Goal: Information Seeking & Learning: Learn about a topic

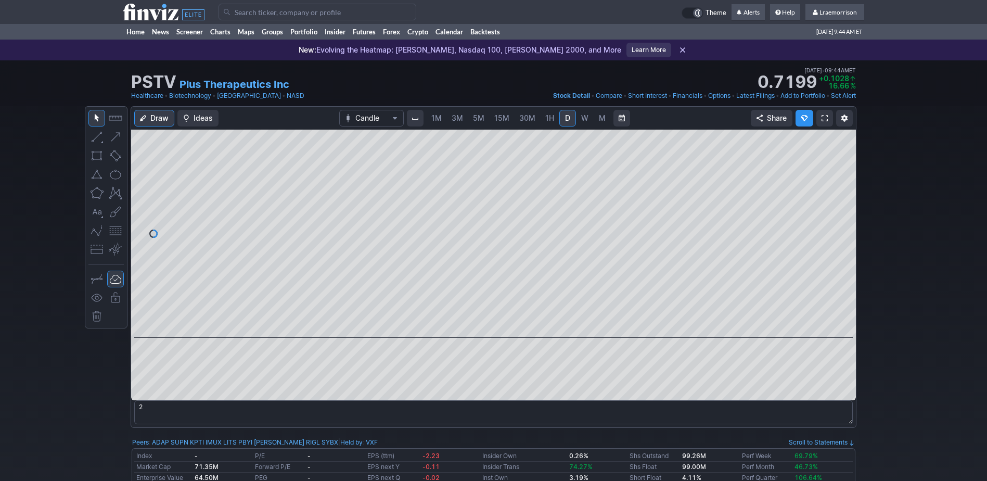
click at [436, 119] on span "1M" at bounding box center [436, 117] width 10 height 9
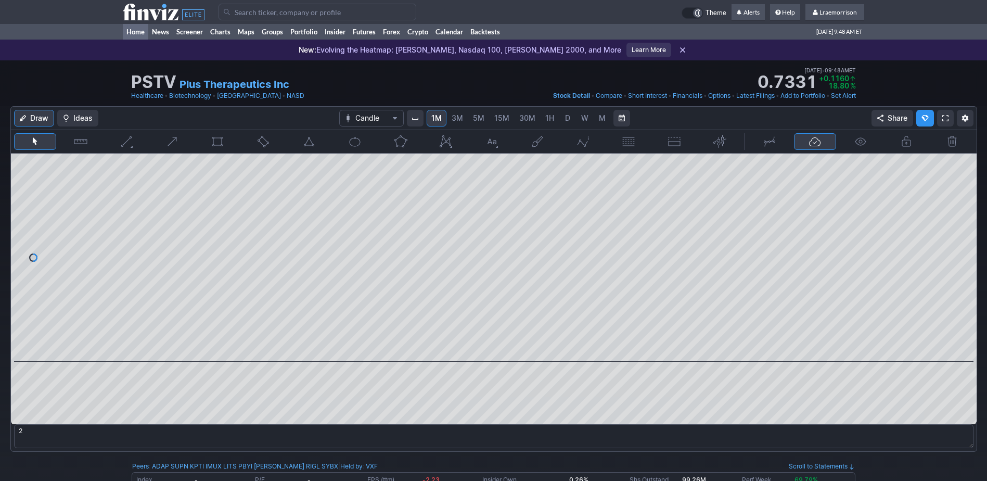
click at [138, 31] on link "Home" at bounding box center [135, 32] width 25 height 16
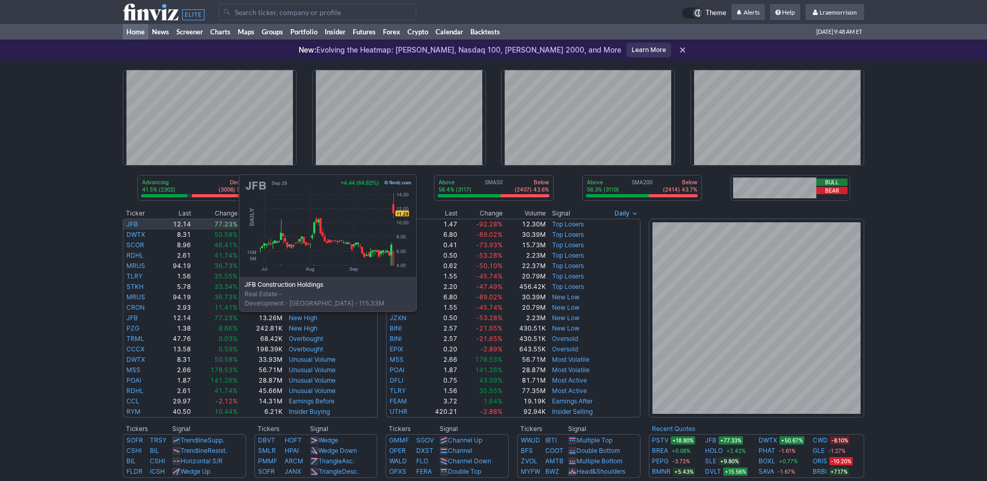
click at [135, 224] on link "JFB" at bounding box center [131, 224] width 11 height 8
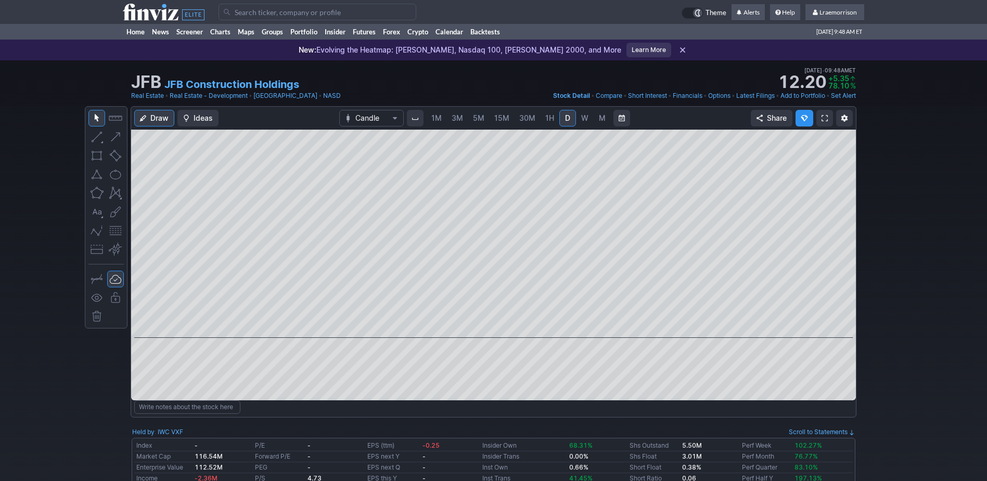
click at [435, 115] on span "1M" at bounding box center [436, 117] width 10 height 9
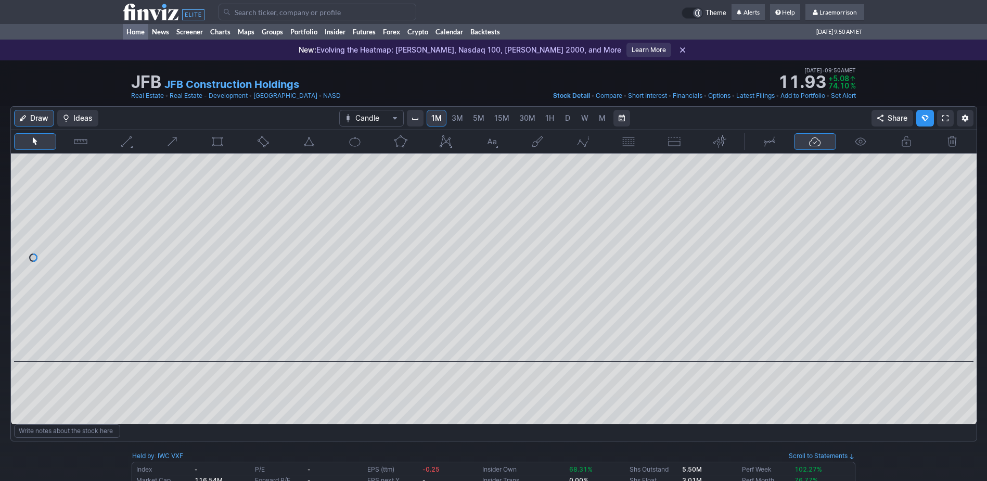
click at [135, 31] on link "Home" at bounding box center [135, 32] width 25 height 16
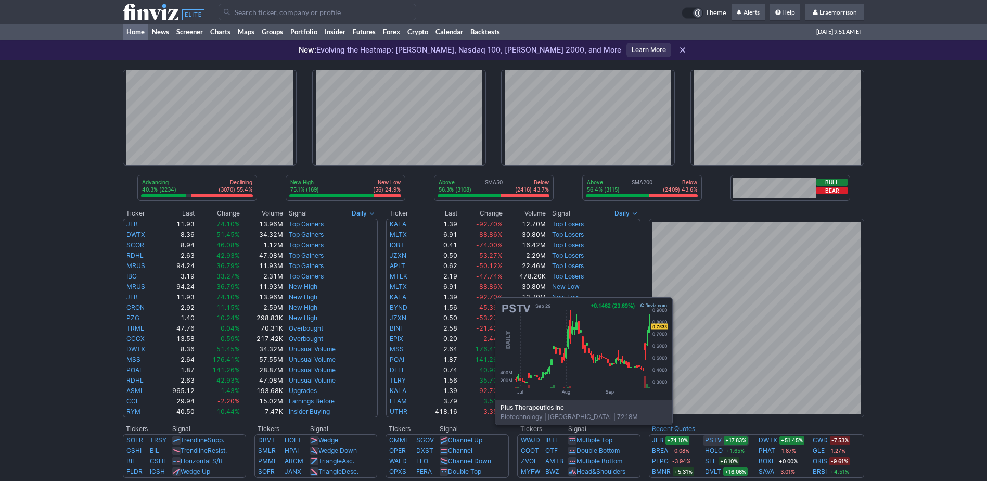
click at [718, 440] on link "PSTV" at bounding box center [713, 440] width 17 height 10
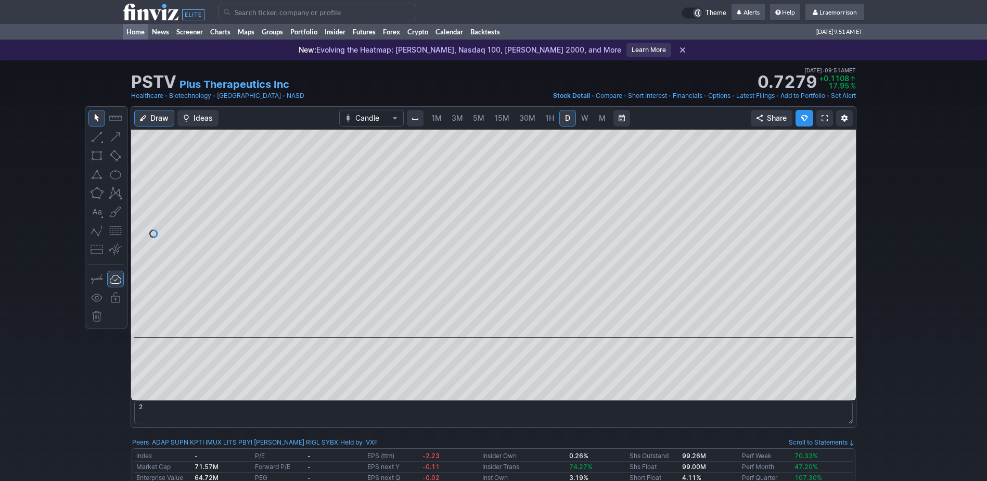
click at [133, 31] on link "Home" at bounding box center [135, 32] width 25 height 16
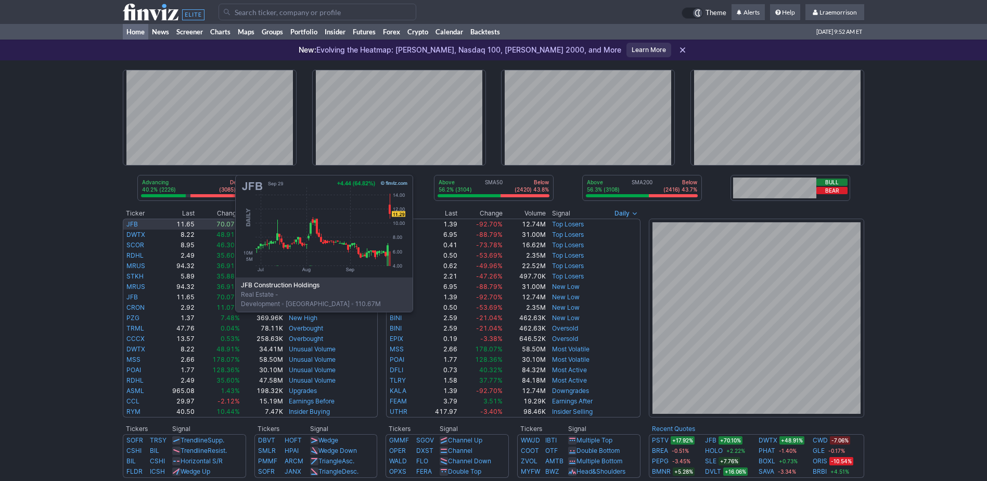
click at [131, 224] on link "JFB" at bounding box center [131, 224] width 11 height 8
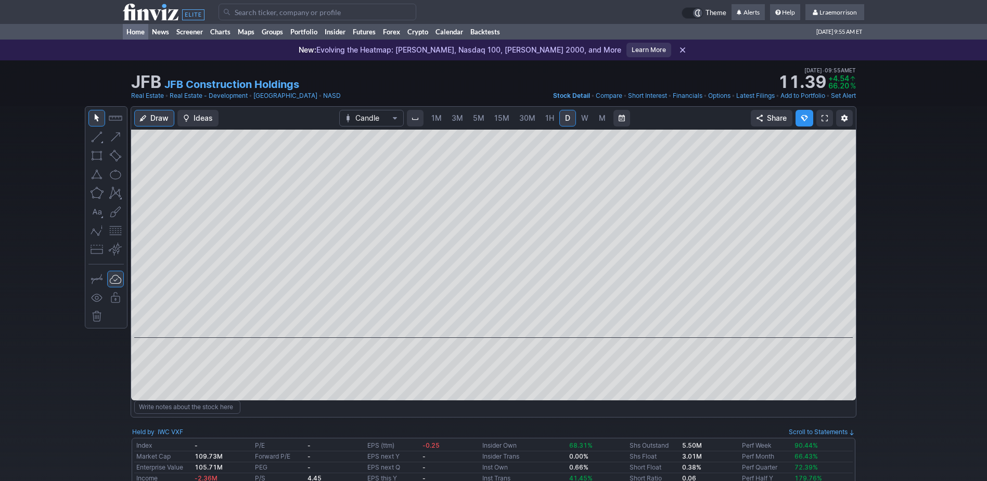
click at [137, 30] on link "Home" at bounding box center [135, 32] width 25 height 16
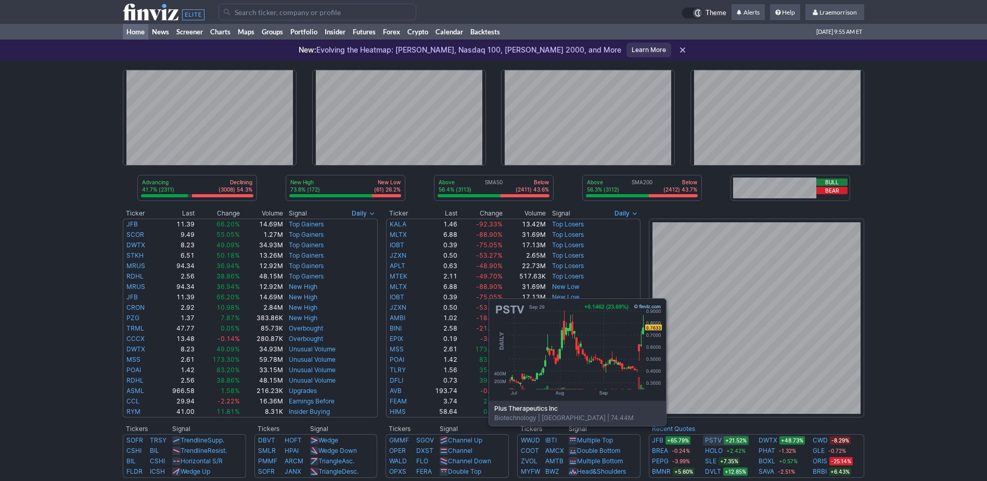
click at [712, 441] on link "PSTV" at bounding box center [713, 440] width 17 height 10
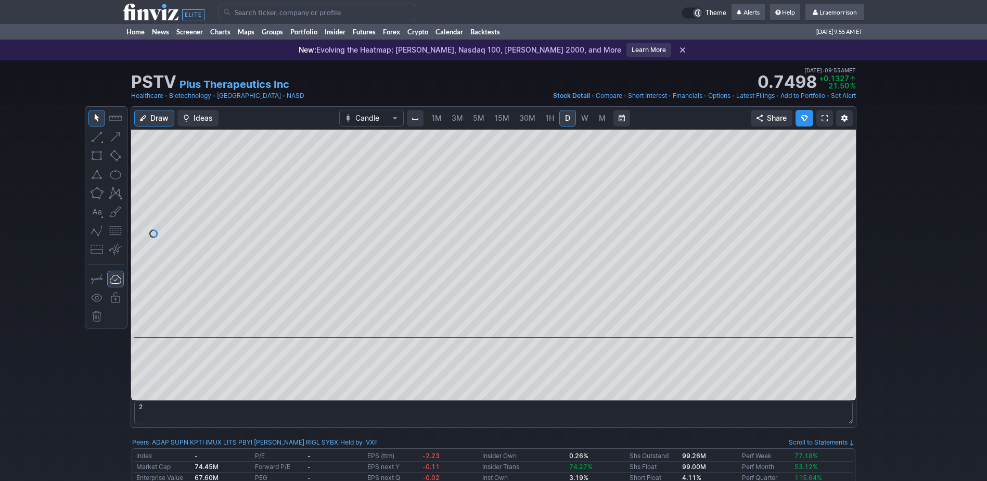
click at [437, 118] on span "1M" at bounding box center [436, 117] width 10 height 9
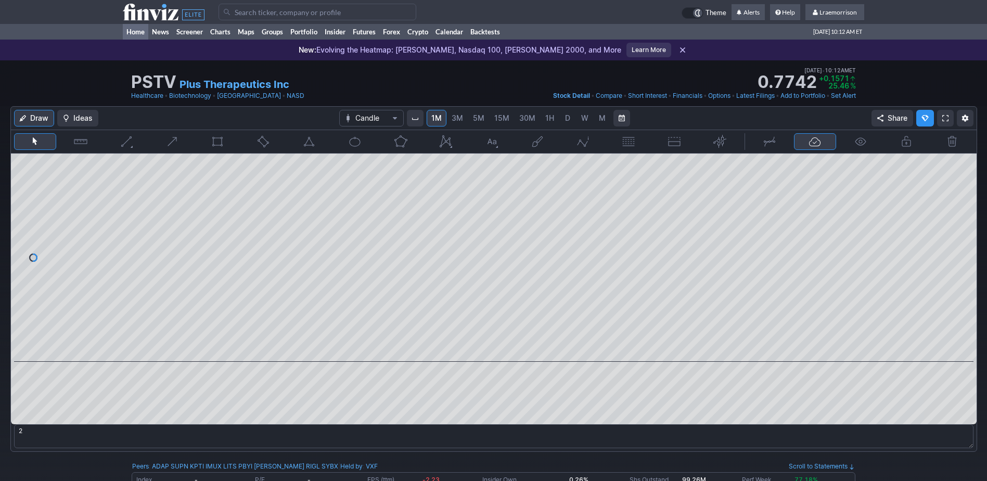
click at [138, 33] on link "Home" at bounding box center [135, 32] width 25 height 16
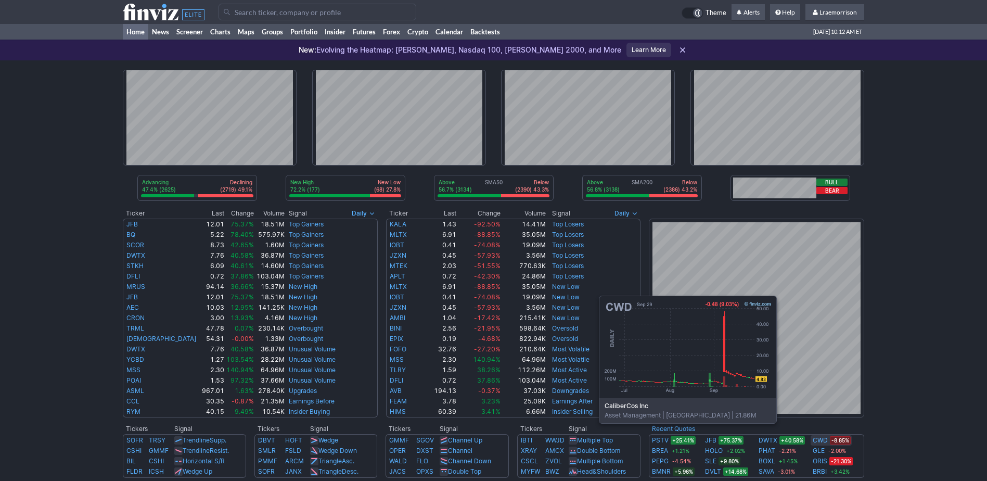
click at [821, 439] on link "CWD" at bounding box center [820, 440] width 15 height 10
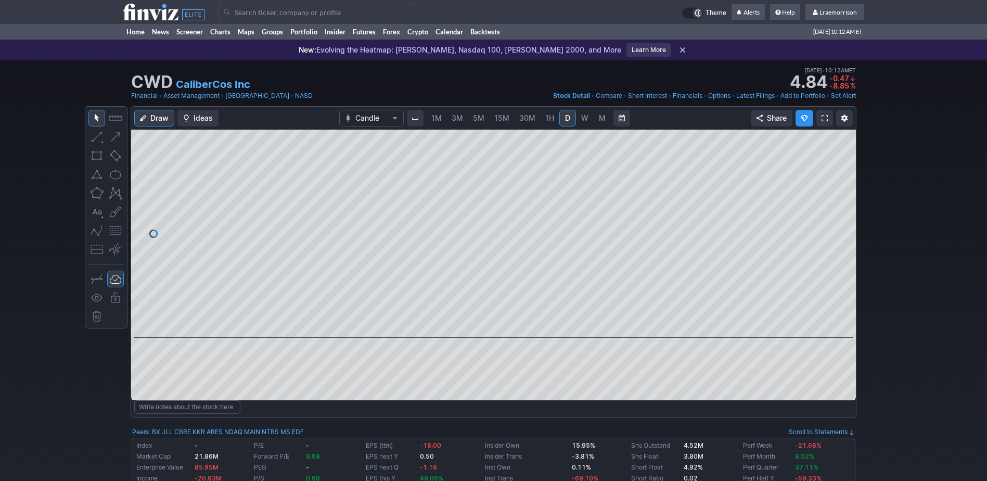
click at [434, 123] on span "1M" at bounding box center [436, 118] width 10 height 10
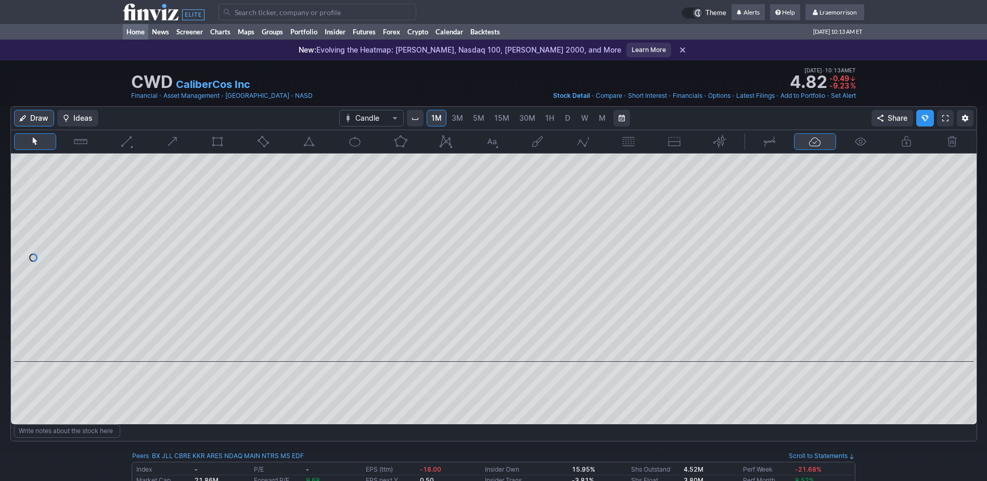
click at [129, 32] on link "Home" at bounding box center [135, 32] width 25 height 16
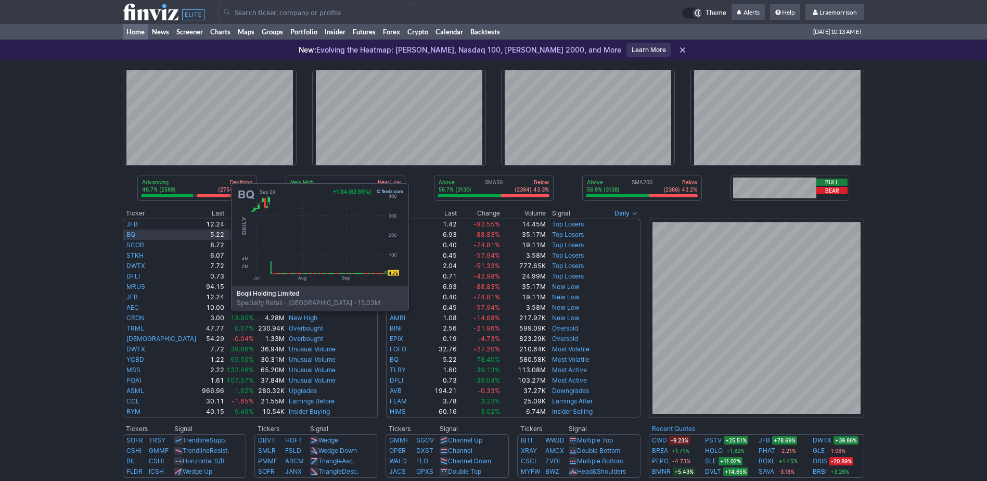
click at [127, 233] on link "BQ" at bounding box center [130, 234] width 9 height 8
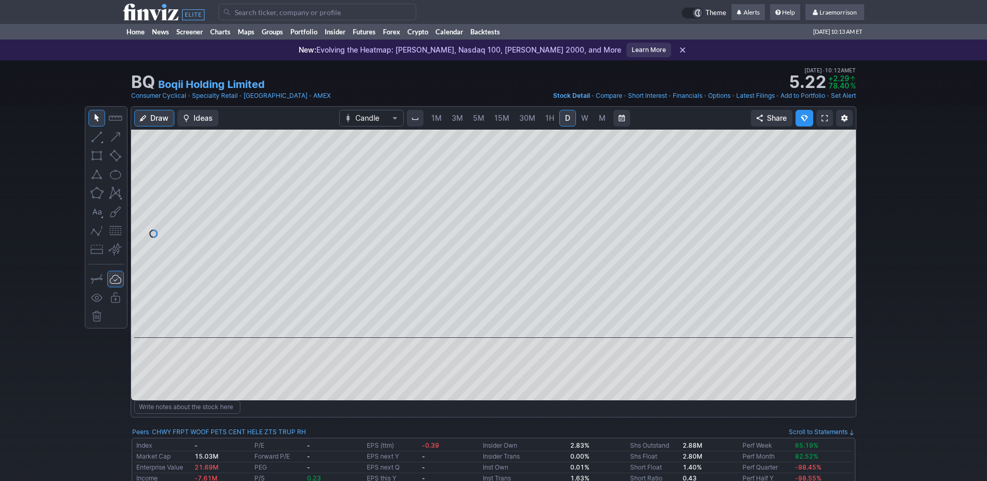
click at [249, 11] on input "Search" at bounding box center [317, 12] width 198 height 17
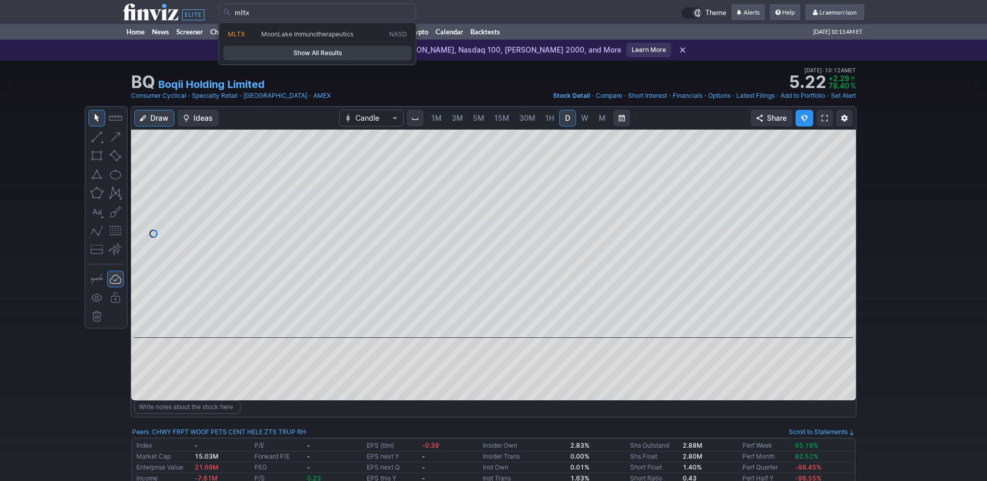
type input "mltx"
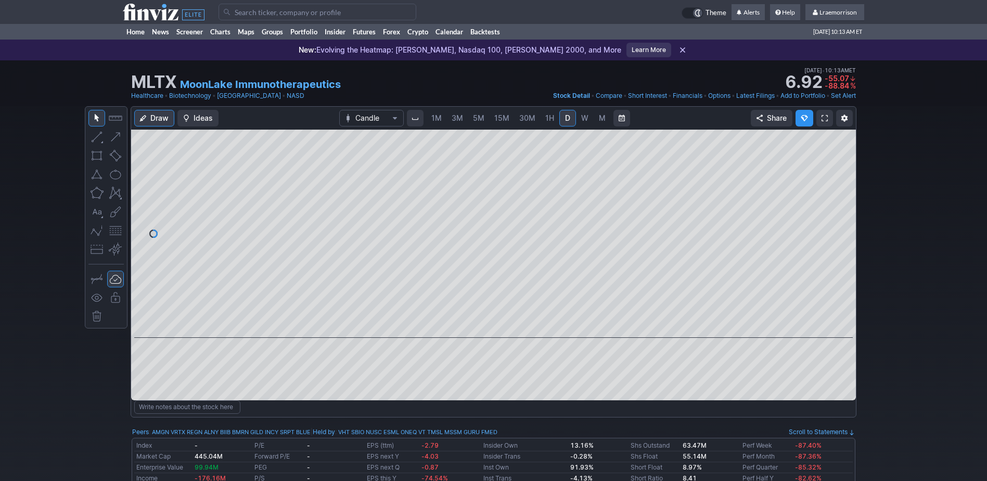
click at [436, 115] on span "1M" at bounding box center [436, 117] width 10 height 9
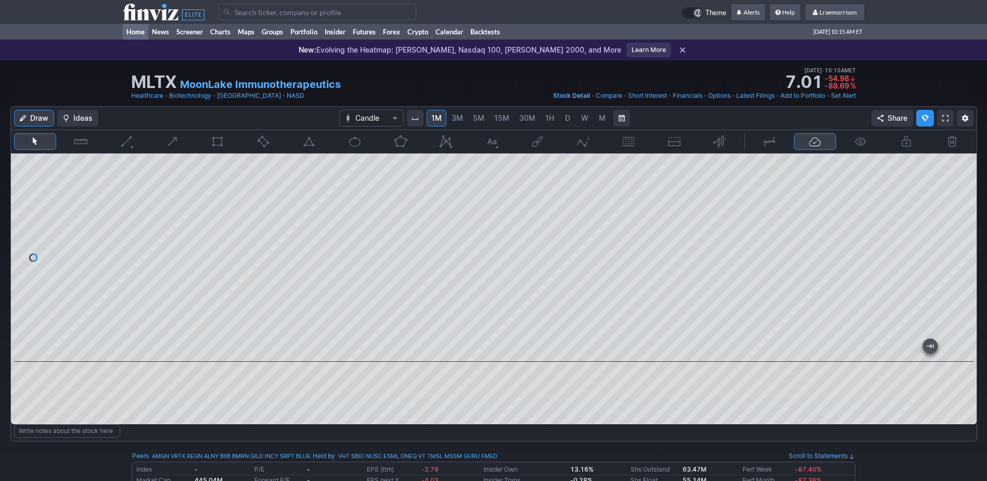
click at [133, 31] on link "Home" at bounding box center [135, 32] width 25 height 16
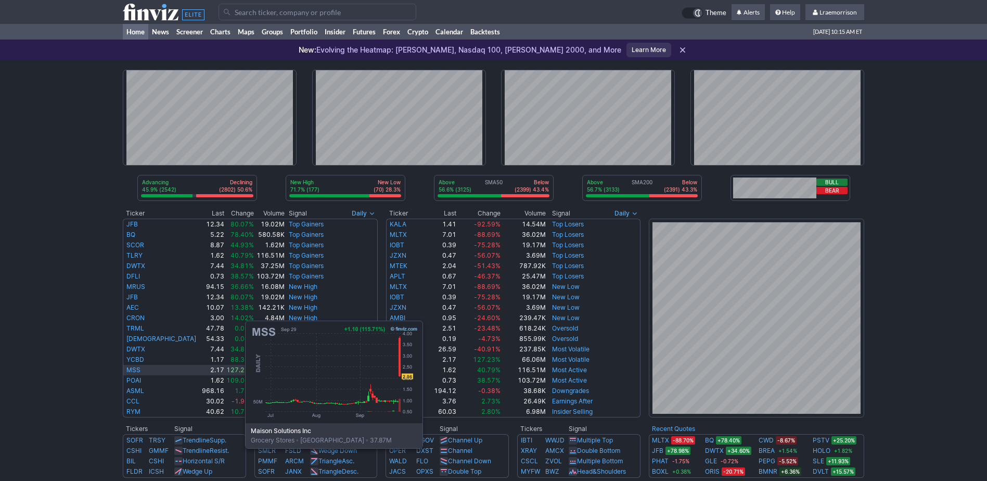
click at [141, 370] on td "MSS" at bounding box center [162, 370] width 78 height 10
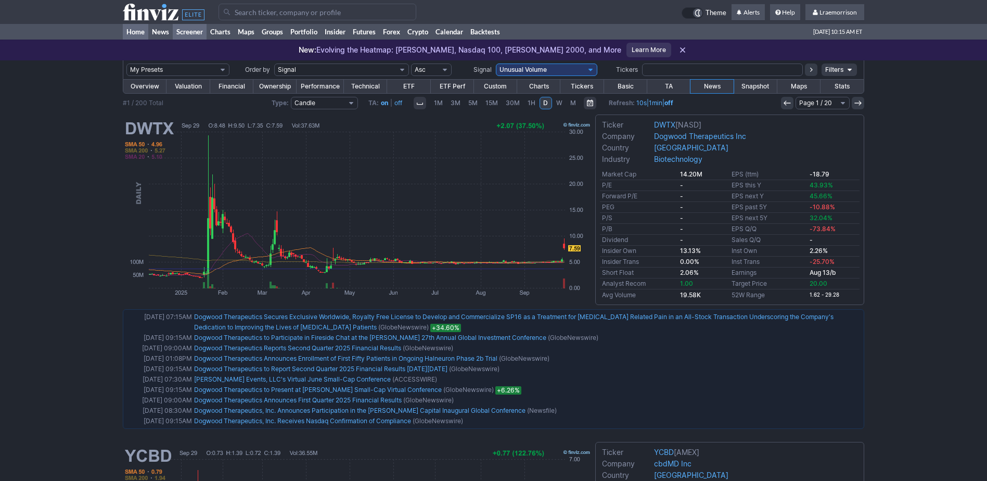
click at [141, 31] on link "Home" at bounding box center [135, 32] width 25 height 16
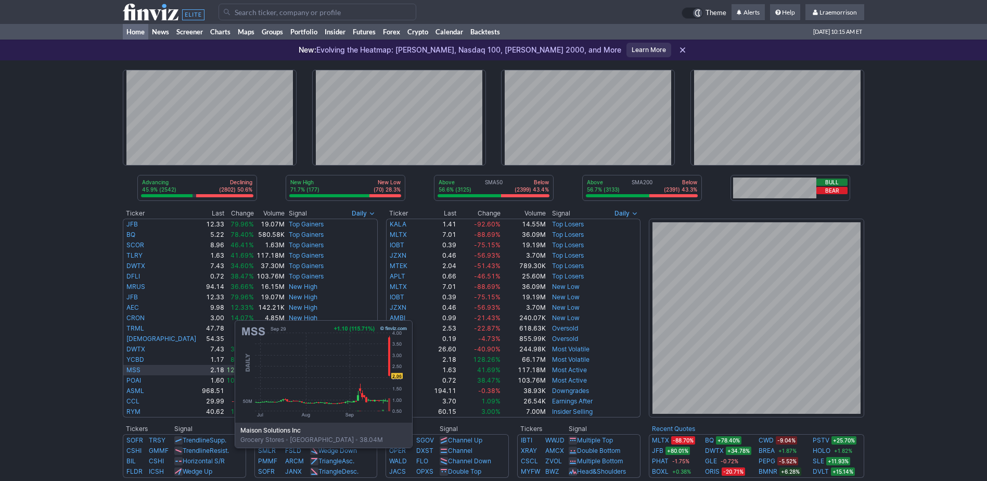
click at [131, 369] on link "MSS" at bounding box center [133, 370] width 14 height 8
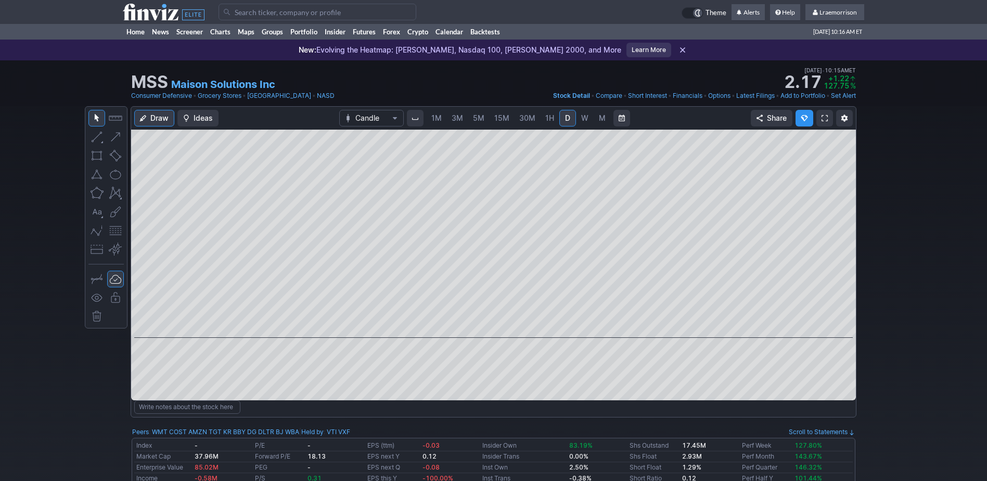
click at [439, 113] on span "1M" at bounding box center [436, 117] width 10 height 9
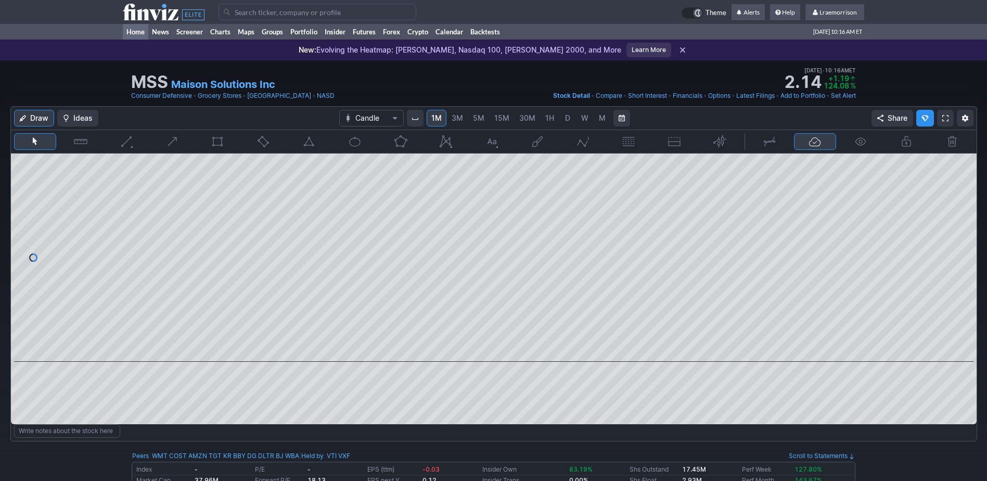
click at [138, 34] on link "Home" at bounding box center [135, 32] width 25 height 16
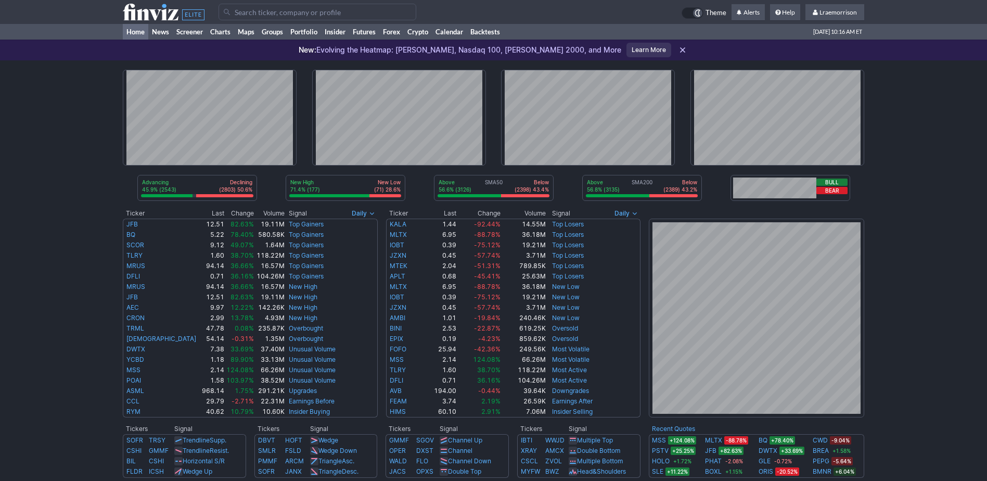
click at [266, 9] on input "Search" at bounding box center [317, 12] width 198 height 17
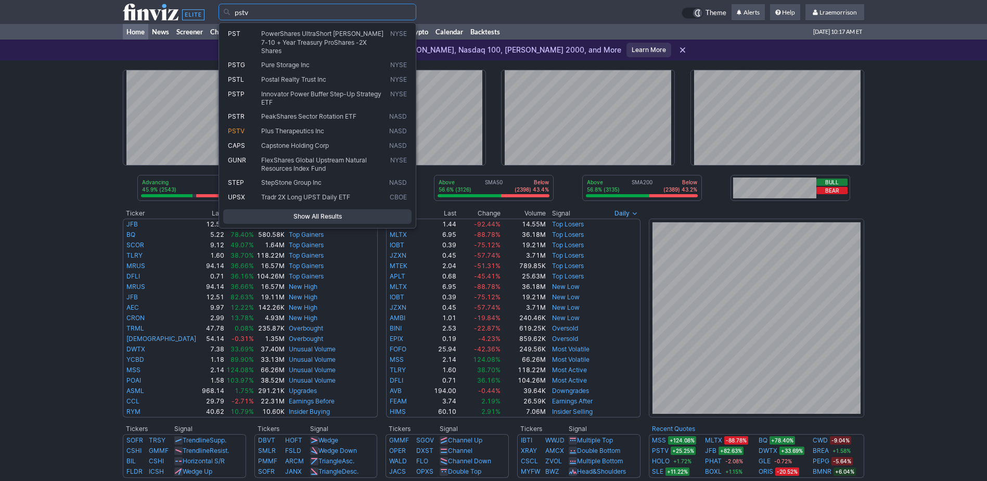
type input "pstv"
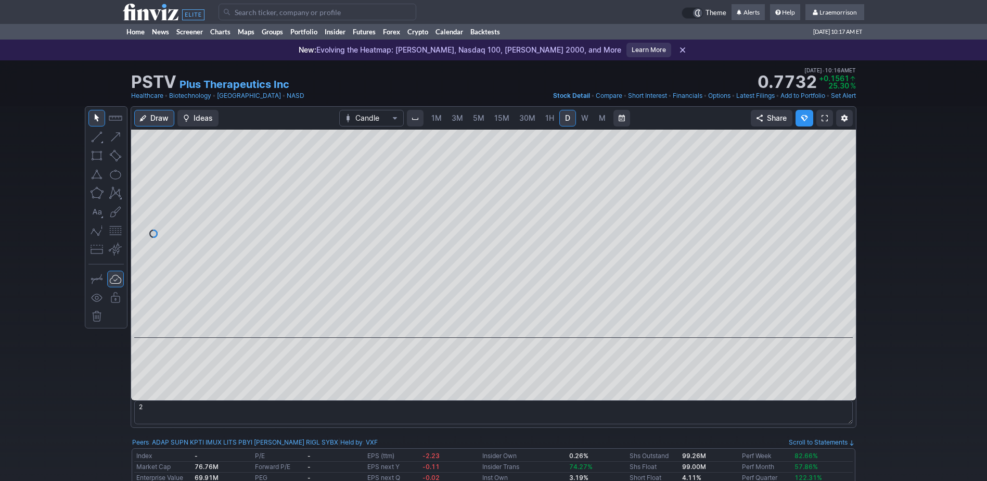
click at [434, 122] on span "1M" at bounding box center [436, 117] width 10 height 9
